Goal: Task Accomplishment & Management: Manage account settings

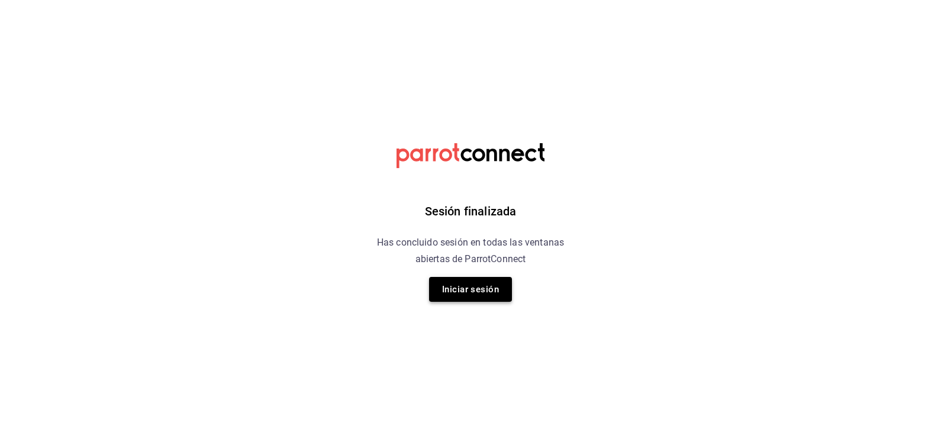
click at [440, 285] on button "Iniciar sesión" at bounding box center [470, 289] width 83 height 25
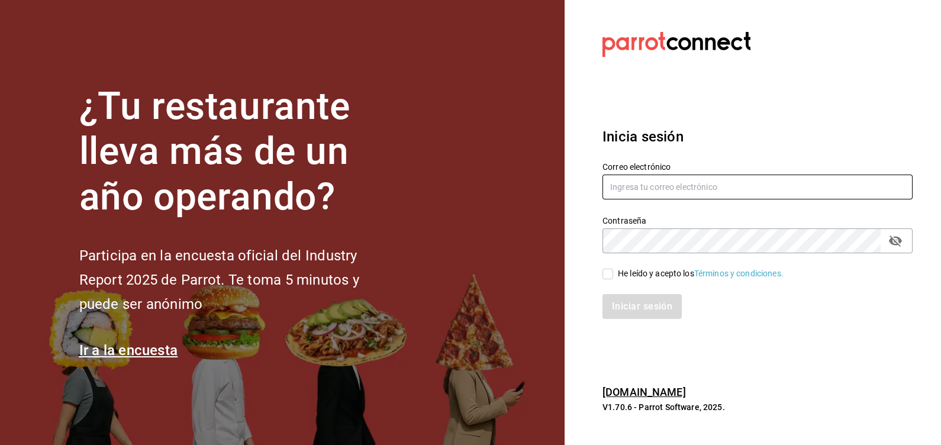
type input "[EMAIL_ADDRESS][DOMAIN_NAME]"
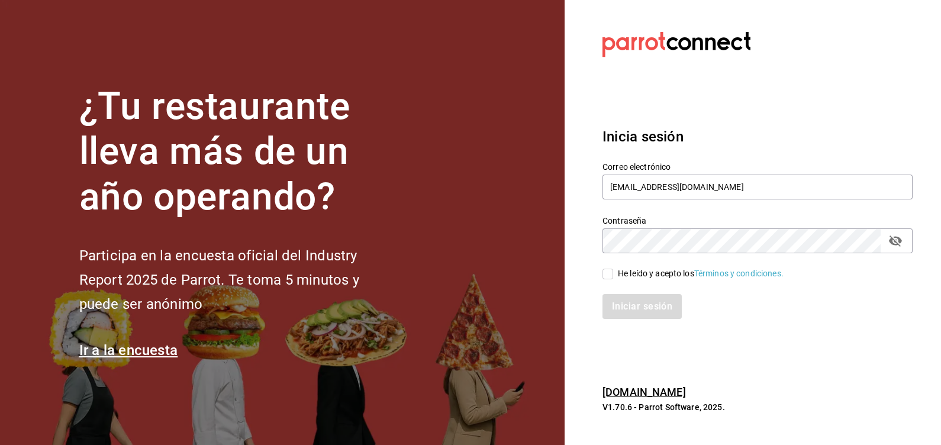
click at [637, 278] on div "He leído y acepto los Términos y condiciones." at bounding box center [701, 273] width 166 height 12
click at [613, 278] on input "He leído y acepto los Términos y condiciones." at bounding box center [607, 274] width 11 height 11
checkbox input "true"
click at [634, 307] on button "Iniciar sesión" at bounding box center [642, 306] width 80 height 25
drag, startPoint x: 118, startPoint y: 113, endPoint x: 122, endPoint y: 127, distance: 14.8
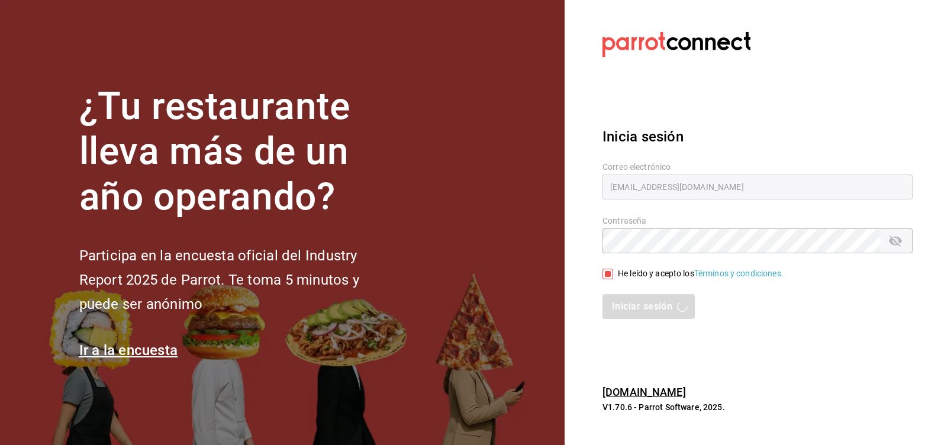
click at [122, 126] on h1 "¿Tu restaurante lleva más de un año operando?" at bounding box center [239, 152] width 320 height 136
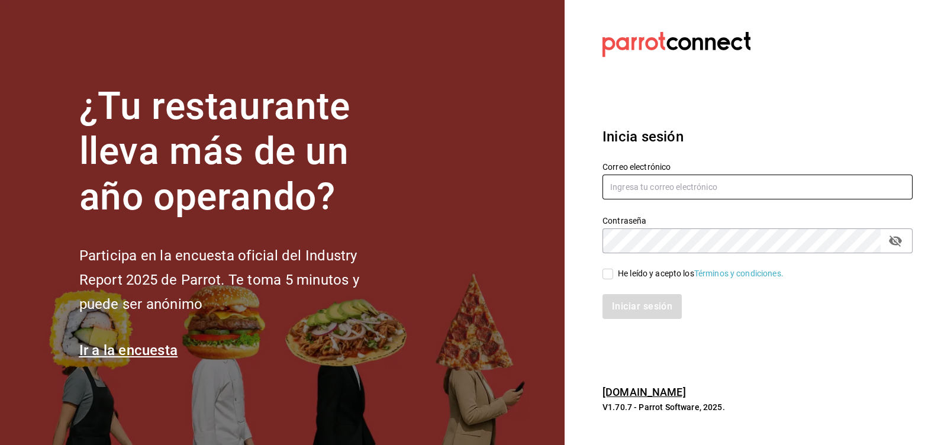
type input "compras@tetecoloh.com"
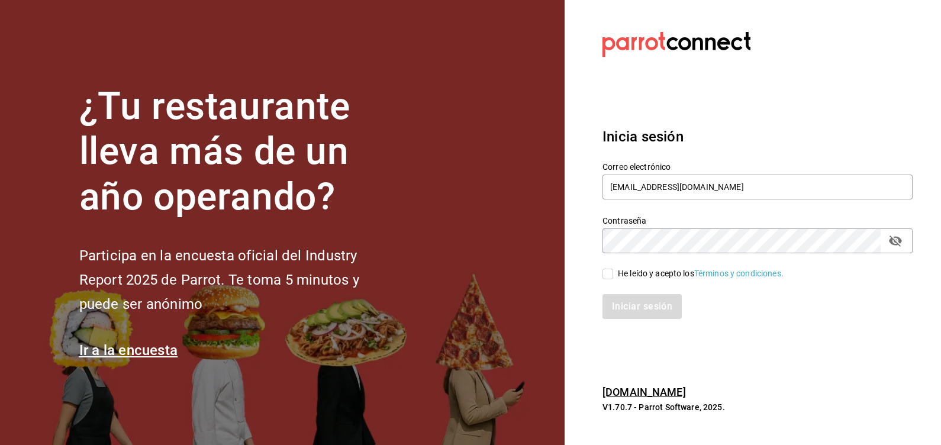
click at [630, 269] on div "He leído y acepto los Términos y condiciones." at bounding box center [701, 273] width 166 height 12
click at [613, 269] on input "He leído y acepto los Términos y condiciones." at bounding box center [607, 274] width 11 height 11
checkbox input "true"
click at [643, 305] on button "Iniciar sesión" at bounding box center [642, 306] width 80 height 25
